Goal: Task Accomplishment & Management: Use online tool/utility

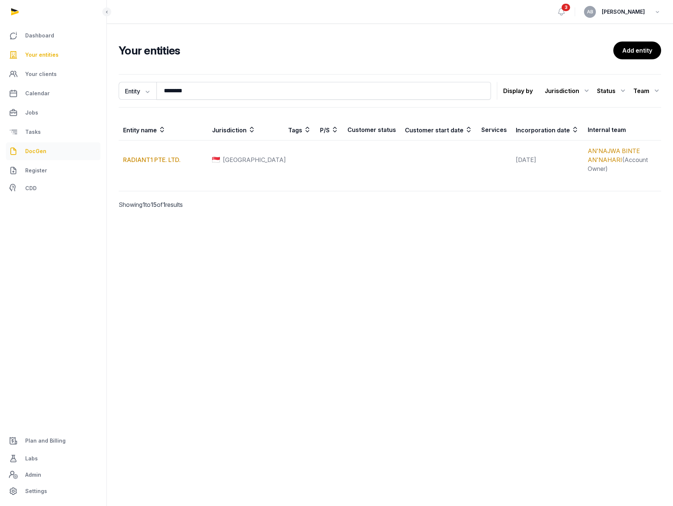
click at [30, 155] on span "DocGen" at bounding box center [35, 151] width 21 height 9
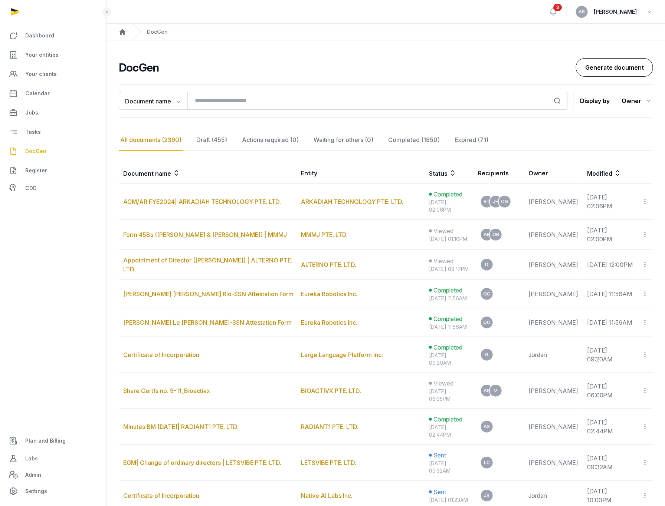
click at [603, 66] on link "Generate document" at bounding box center [614, 67] width 77 height 19
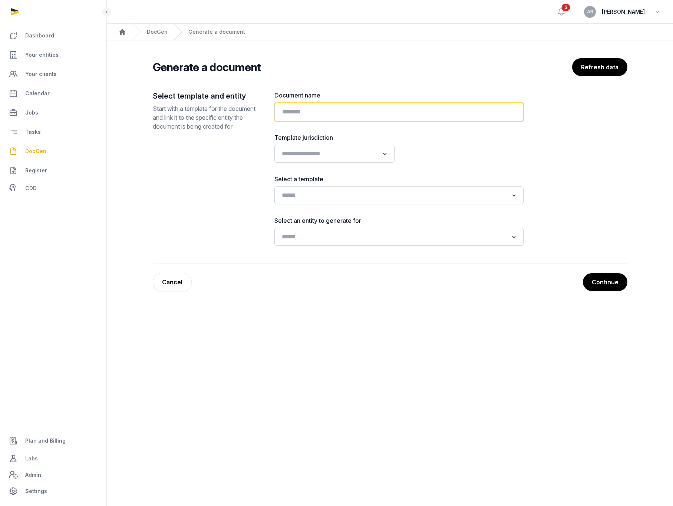
click at [293, 106] on input "text" at bounding box center [399, 112] width 249 height 19
type input "**********"
click at [289, 187] on div "Loading..." at bounding box center [399, 196] width 249 height 18
click at [290, 191] on input "Search for option" at bounding box center [394, 195] width 230 height 10
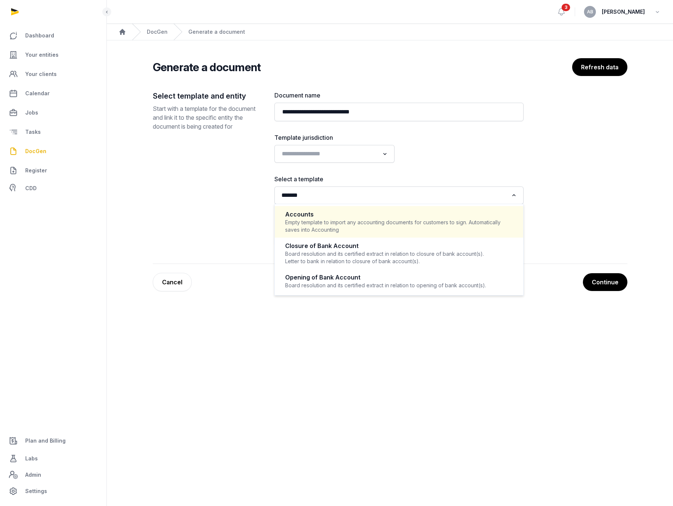
click at [309, 223] on div "Empty template to import any accounting documents for customers to sign. Automa…" at bounding box center [399, 226] width 228 height 15
type input "*******"
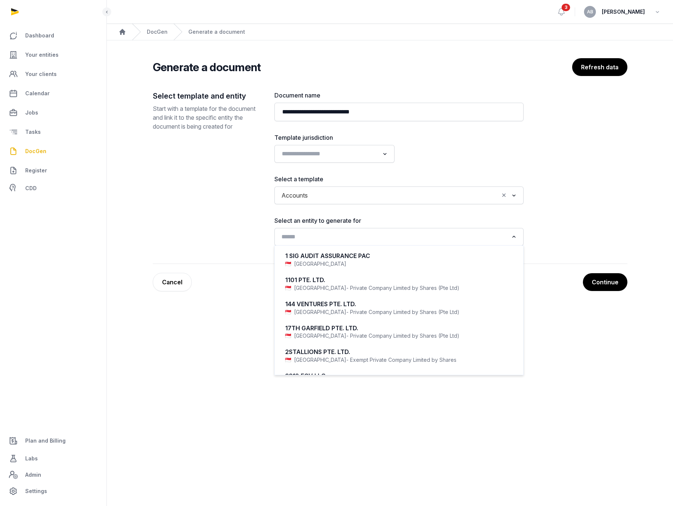
click at [303, 240] on input "Search for option" at bounding box center [394, 237] width 230 height 10
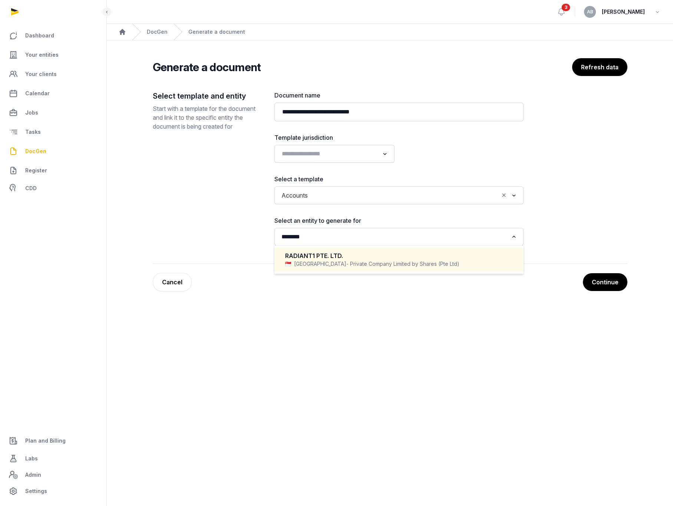
click at [311, 266] on div "Singapore - Private Company Limited by Shares (Pte Ltd)" at bounding box center [399, 263] width 228 height 7
type input "********"
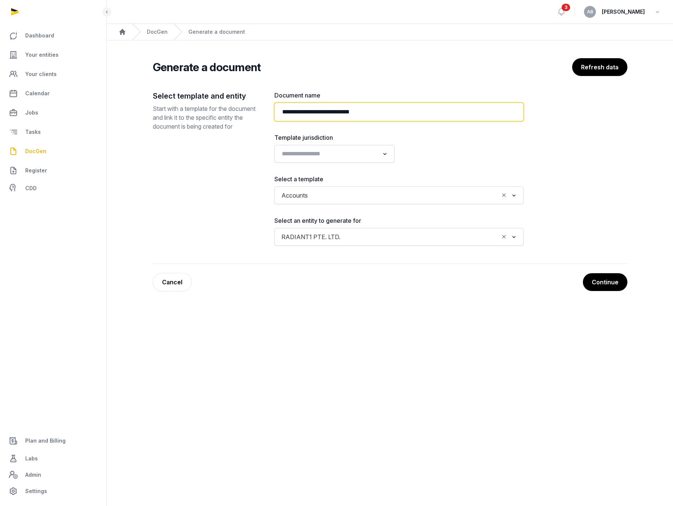
click at [403, 106] on input "**********" at bounding box center [399, 112] width 249 height 19
type input "**********"
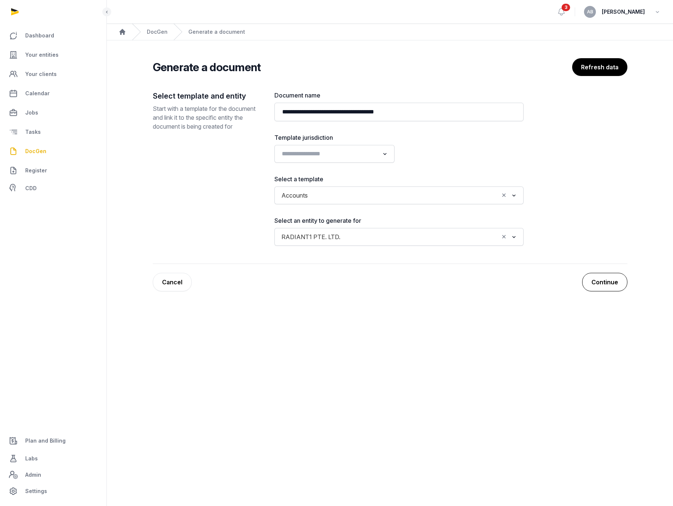
click at [601, 281] on button "Continue" at bounding box center [605, 282] width 45 height 19
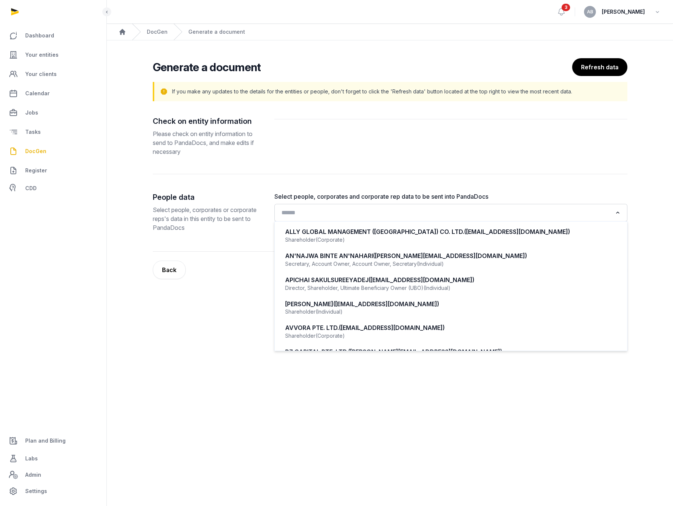
click at [518, 209] on input "Search for option" at bounding box center [446, 213] width 334 height 10
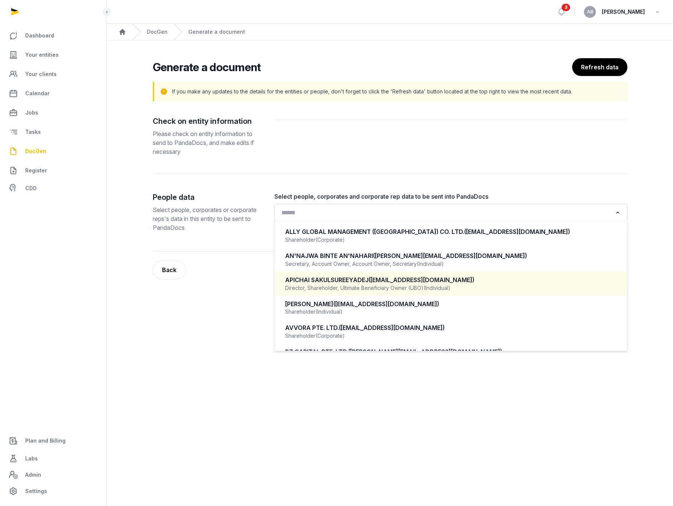
click at [394, 286] on div "Director, Shareholder, Ultimate Beneficiary Owner (UBO) (Individual)" at bounding box center [451, 288] width 332 height 7
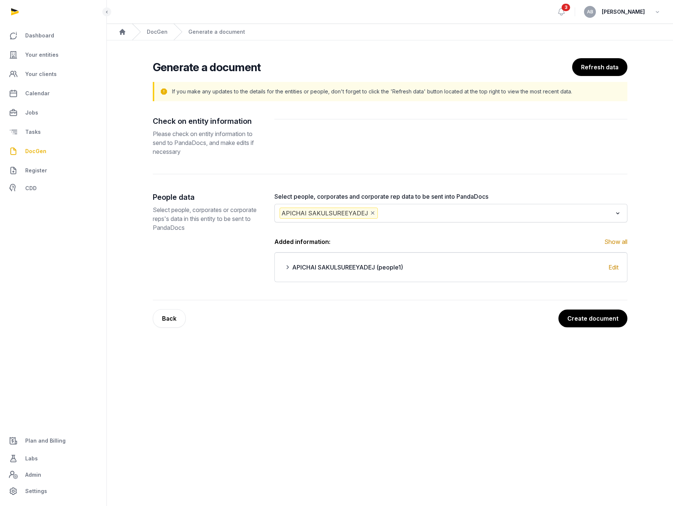
click at [380, 265] on span "APICHAI SAKULSUREEYADEJ (people1)" at bounding box center [347, 267] width 111 height 9
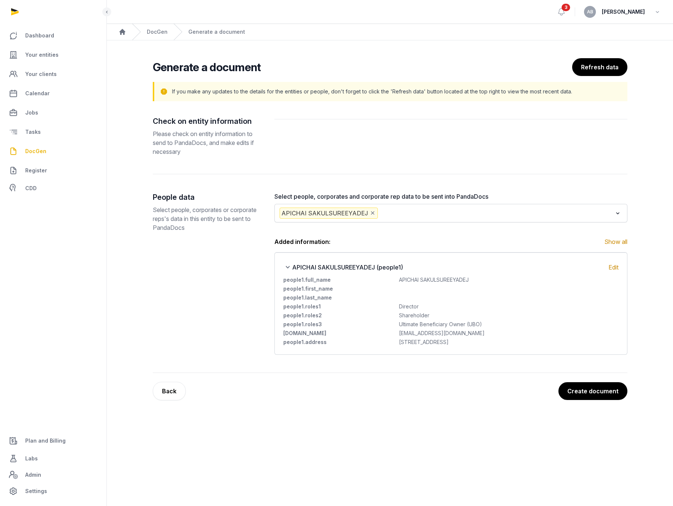
click at [380, 265] on span "APICHAI SAKULSUREEYADEJ (people1)" at bounding box center [347, 267] width 111 height 9
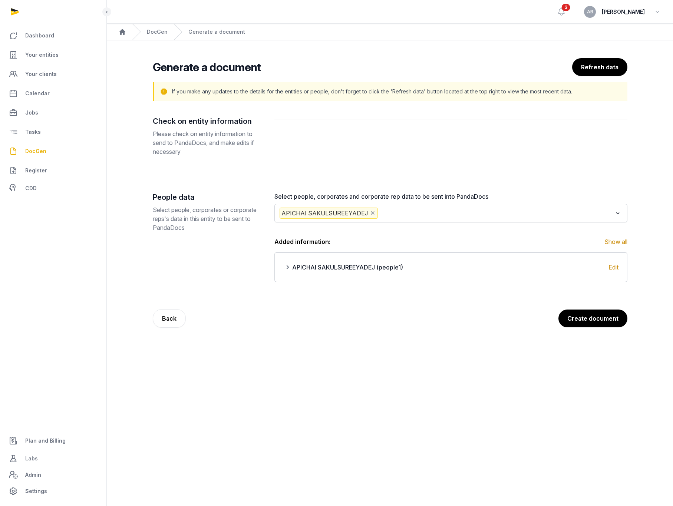
click at [441, 214] on input "Search for option" at bounding box center [496, 213] width 233 height 11
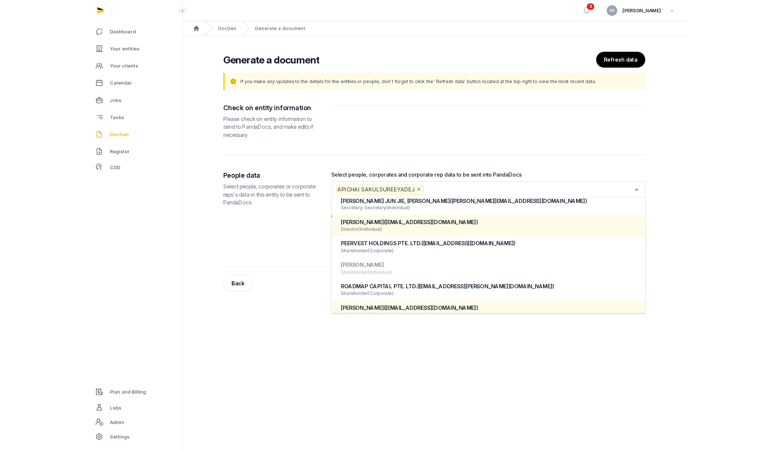
scroll to position [372, 0]
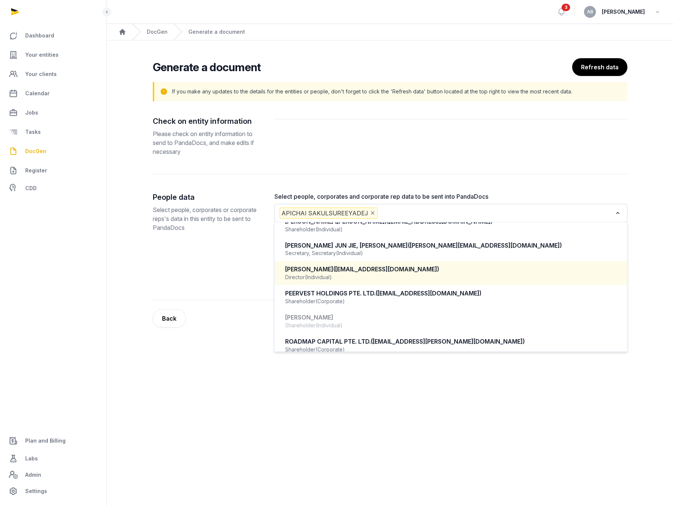
click at [373, 265] on div "[PERSON_NAME] ([EMAIL_ADDRESS][DOMAIN_NAME])" at bounding box center [451, 269] width 332 height 9
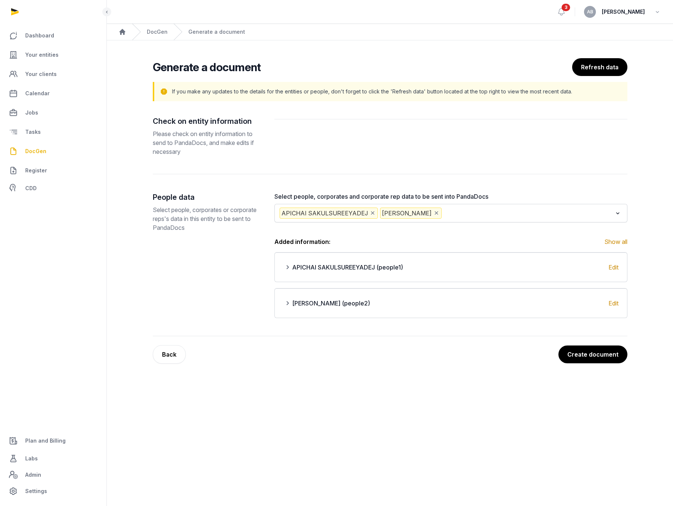
click at [327, 307] on span "[PERSON_NAME] (people2)" at bounding box center [331, 303] width 78 height 9
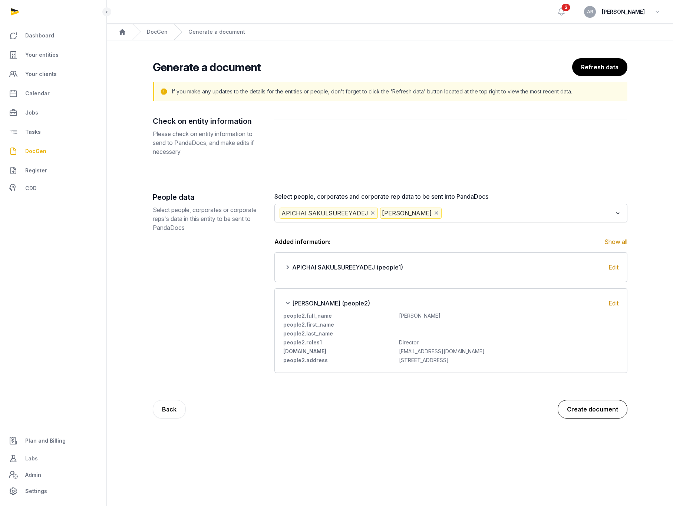
click at [577, 385] on button "Create document" at bounding box center [593, 409] width 70 height 19
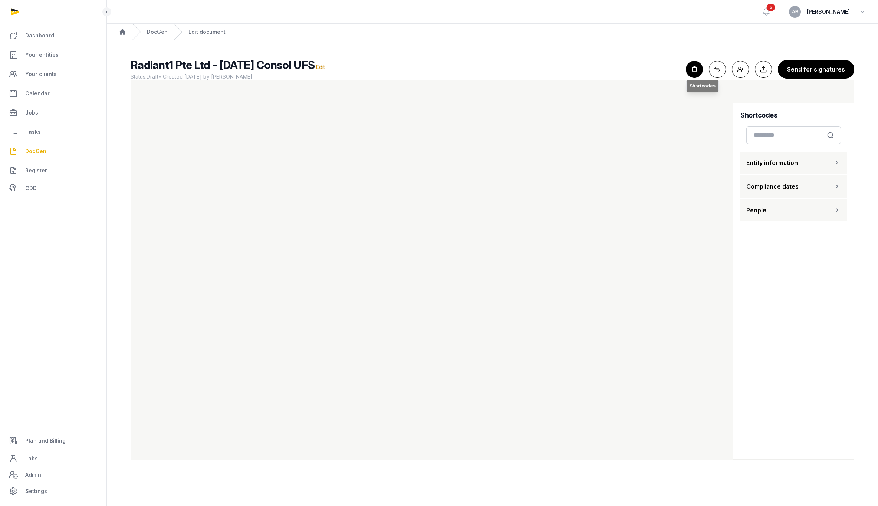
click at [673, 63] on icon "button" at bounding box center [694, 69] width 16 height 16
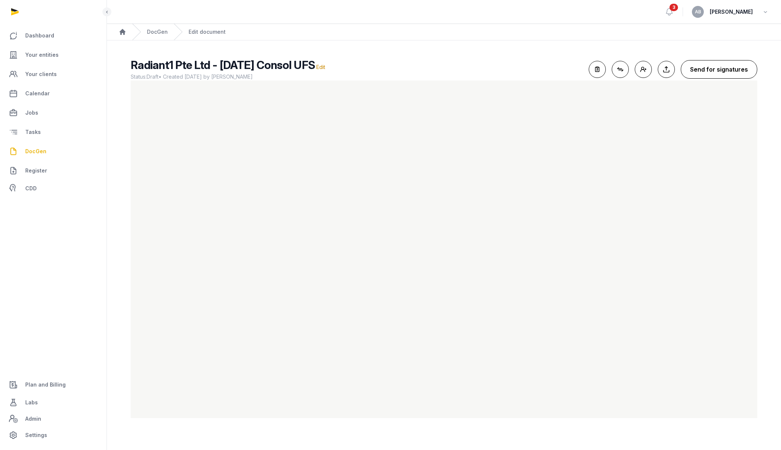
click at [673, 67] on button "Send for signatures" at bounding box center [718, 69] width 76 height 19
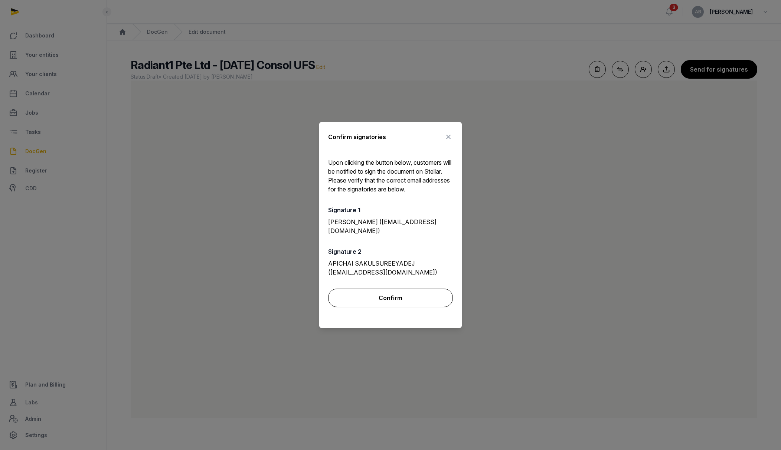
click at [394, 299] on button "Confirm" at bounding box center [390, 298] width 125 height 19
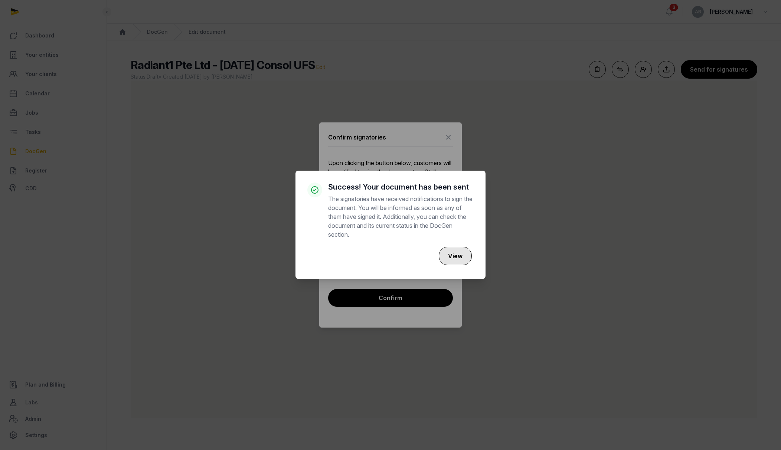
click at [456, 251] on button "View" at bounding box center [455, 256] width 33 height 19
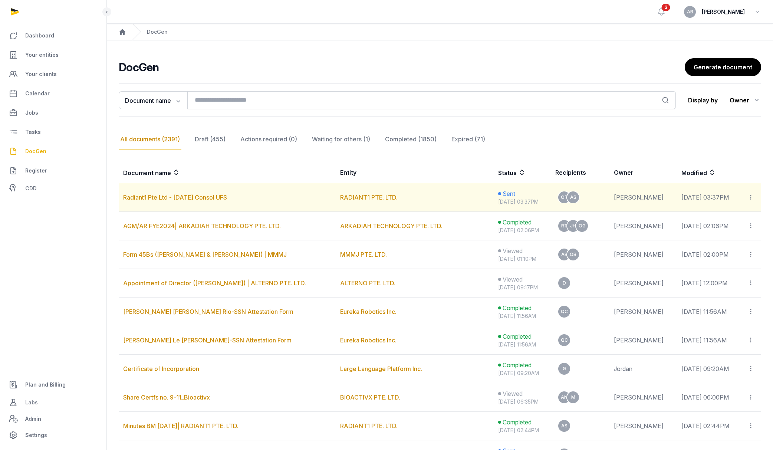
click at [673, 198] on icon at bounding box center [751, 197] width 7 height 8
click at [673, 220] on div "Copy links" at bounding box center [723, 217] width 52 height 9
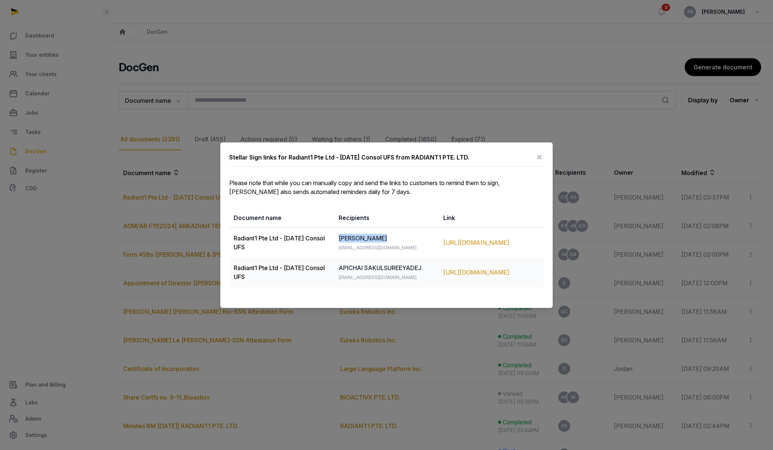
drag, startPoint x: 338, startPoint y: 238, endPoint x: 393, endPoint y: 238, distance: 54.2
click at [393, 238] on td "[PERSON_NAME] TSIN [EMAIL_ADDRESS][DOMAIN_NAME]" at bounding box center [386, 242] width 105 height 30
copy td "[PERSON_NAME]"
drag, startPoint x: 441, startPoint y: 237, endPoint x: 514, endPoint y: 247, distance: 73.4
click at [514, 247] on td "[URL][DOMAIN_NAME]" at bounding box center [491, 242] width 105 height 30
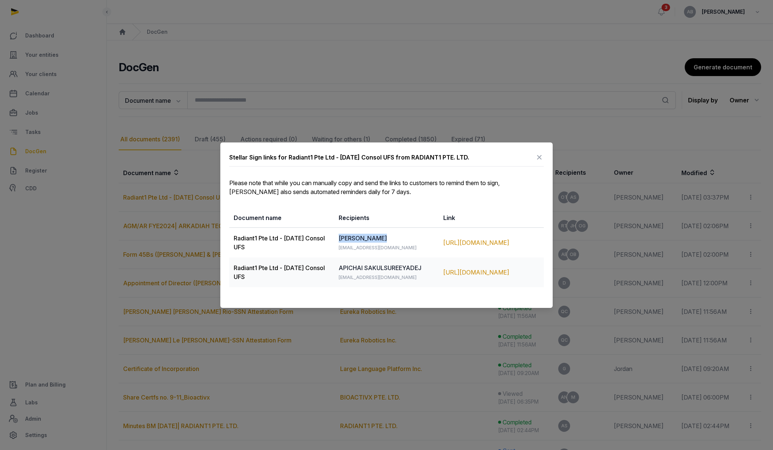
copy div "[URL][DOMAIN_NAME]"
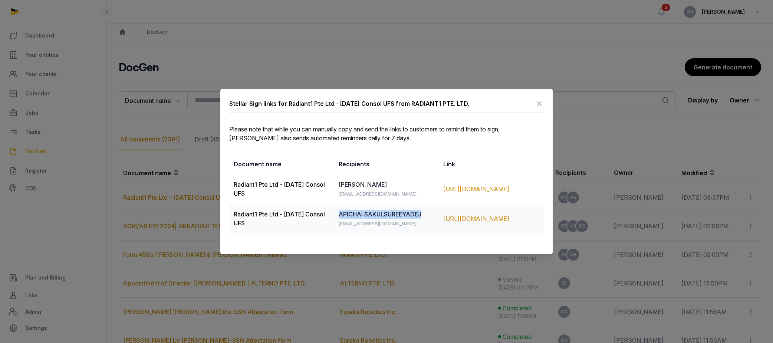
drag, startPoint x: 340, startPoint y: 214, endPoint x: 437, endPoint y: 213, distance: 96.5
click at [437, 213] on td "APICHAI SAKULSUREEYADEJ [EMAIL_ADDRESS][DOMAIN_NAME]" at bounding box center [386, 219] width 105 height 30
copy td "APICHAI SAKULSUREEYADEJ"
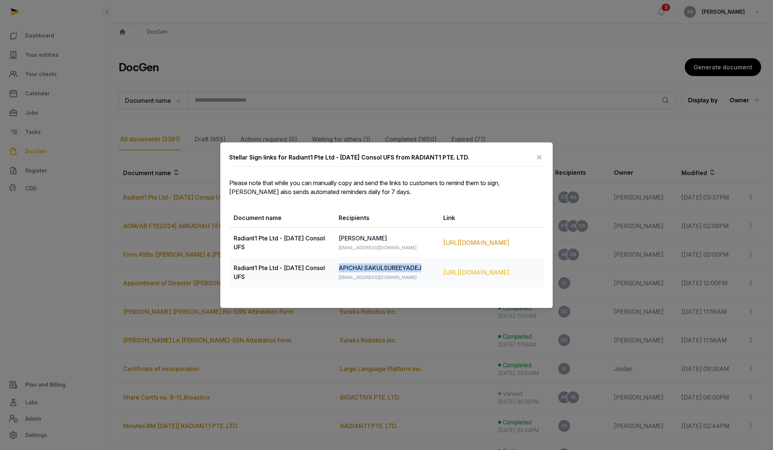
drag, startPoint x: 442, startPoint y: 266, endPoint x: 508, endPoint y: 278, distance: 67.1
click at [508, 278] on td "[URL][DOMAIN_NAME]" at bounding box center [491, 272] width 105 height 30
copy div "[URL][DOMAIN_NAME]"
drag, startPoint x: 338, startPoint y: 248, endPoint x: 393, endPoint y: 246, distance: 54.9
click at [393, 246] on td "[PERSON_NAME] TSIN [EMAIL_ADDRESS][DOMAIN_NAME]" at bounding box center [386, 242] width 105 height 30
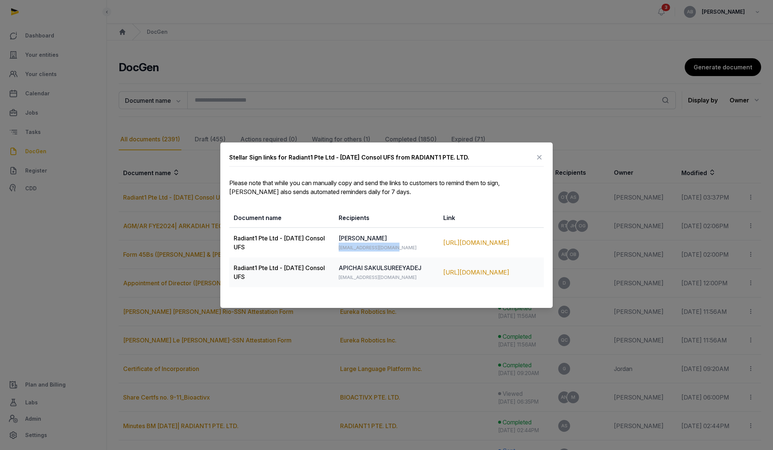
copy span "[EMAIL_ADDRESS][DOMAIN_NAME]"
click at [545, 89] on div at bounding box center [386, 225] width 773 height 450
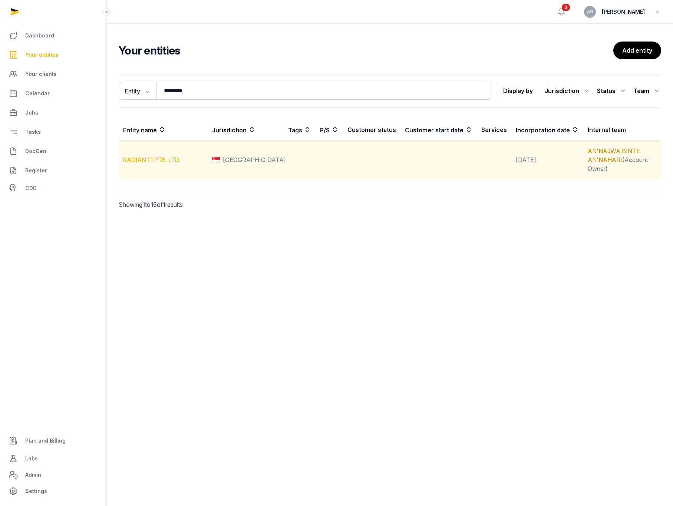
click at [176, 156] on link "RADIANT1 PTE. LTD." at bounding box center [152, 159] width 58 height 7
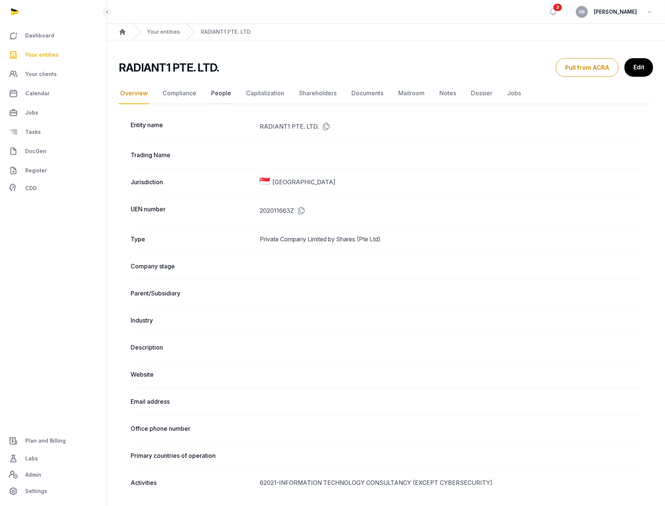
click at [225, 95] on link "People" at bounding box center [221, 94] width 23 height 22
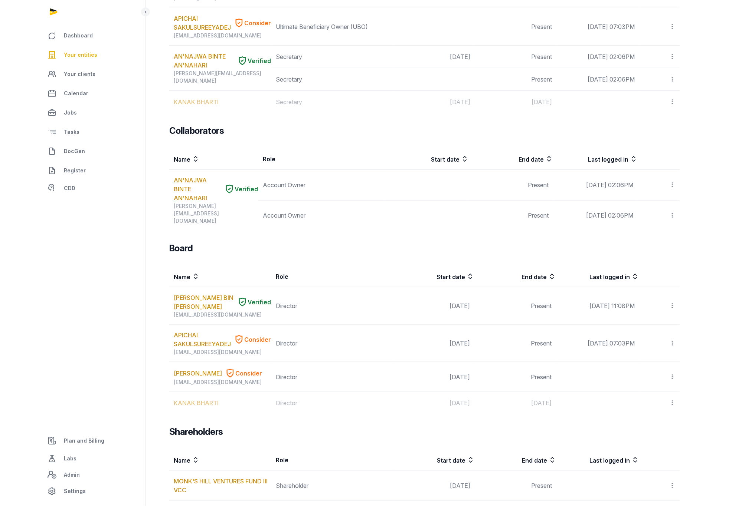
scroll to position [278, 0]
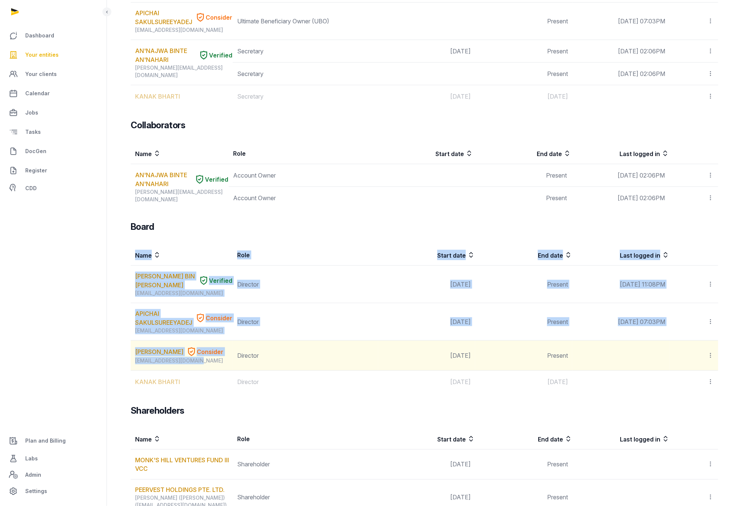
drag, startPoint x: 129, startPoint y: 358, endPoint x: 206, endPoint y: 355, distance: 76.5
click at [206, 355] on div "Team Name Role Start date End date Last logged in Ms Song pittayarut@radiant1.c…" at bounding box center [424, 457] width 611 height 1239
click at [205, 358] on div "[EMAIL_ADDRESS][DOMAIN_NAME]" at bounding box center [183, 360] width 97 height 7
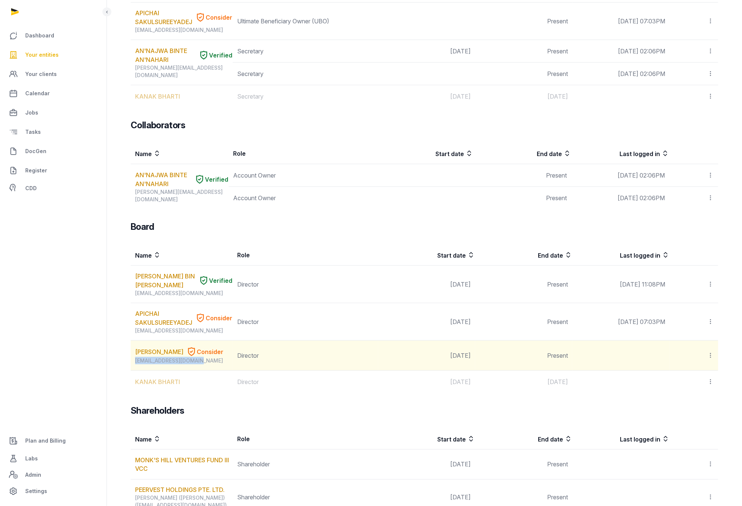
drag, startPoint x: 200, startPoint y: 356, endPoint x: 132, endPoint y: 360, distance: 68.0
click at [132, 360] on td "ONG PENG TSIN Consider peng.sig@monkshill.com" at bounding box center [182, 356] width 102 height 30
copy div "[EMAIL_ADDRESS][DOMAIN_NAME]"
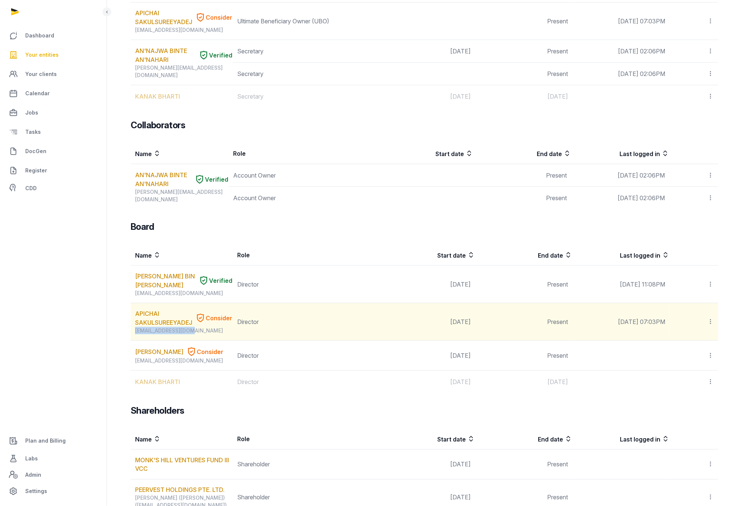
drag, startPoint x: 185, startPoint y: 325, endPoint x: 136, endPoint y: 325, distance: 49.0
click at [136, 327] on div "[EMAIL_ADDRESS][DOMAIN_NAME]" at bounding box center [183, 330] width 97 height 7
copy div "[EMAIL_ADDRESS][DOMAIN_NAME]"
click at [190, 327] on div "[EMAIL_ADDRESS][DOMAIN_NAME]" at bounding box center [183, 330] width 97 height 7
drag, startPoint x: 187, startPoint y: 325, endPoint x: 134, endPoint y: 328, distance: 53.5
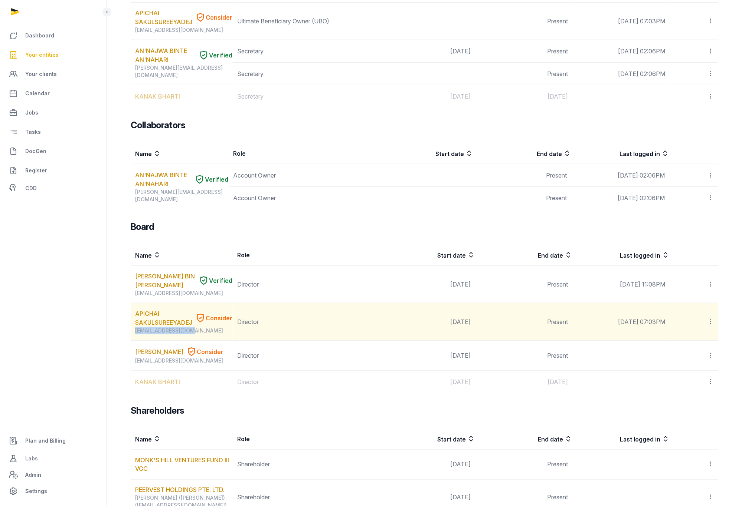
click at [134, 328] on td "APICHAI SAKULSUREEYADEJ Consider apichai@radiant1.co" at bounding box center [182, 322] width 102 height 37
copy div "[EMAIL_ADDRESS][DOMAIN_NAME]"
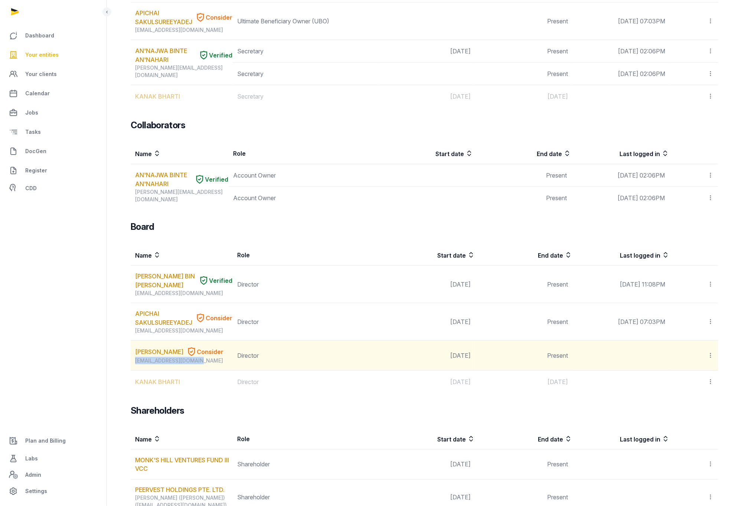
drag, startPoint x: 197, startPoint y: 358, endPoint x: 135, endPoint y: 363, distance: 62.6
click at [135, 363] on td "ONG PENG TSIN Consider peng.sig@monkshill.com" at bounding box center [182, 356] width 102 height 30
copy div "[EMAIL_ADDRESS][DOMAIN_NAME]"
